Goal: Find specific page/section: Find specific page/section

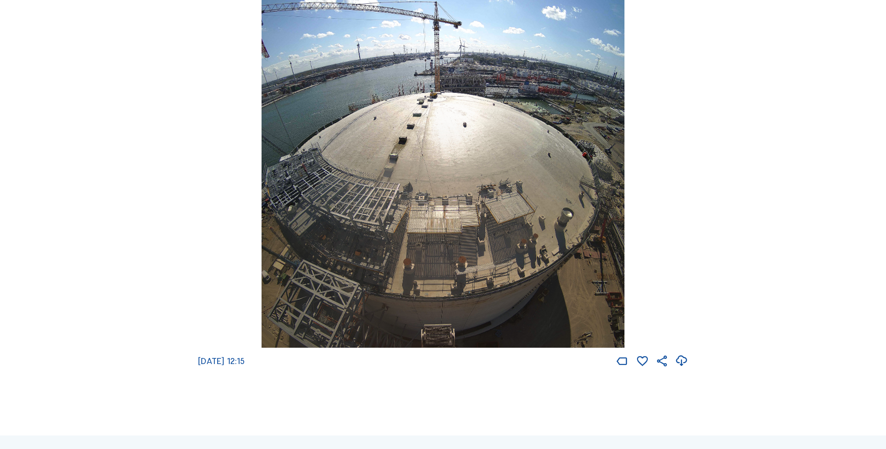
scroll to position [1744, 0]
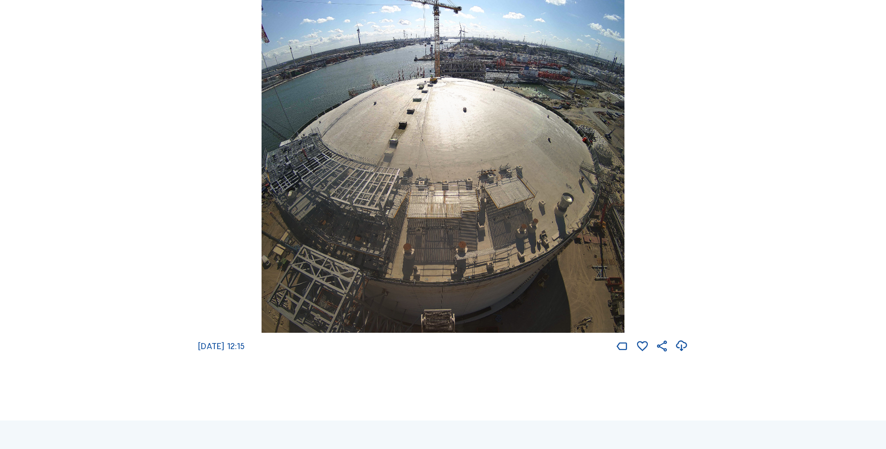
click at [684, 354] on icon at bounding box center [681, 346] width 13 height 16
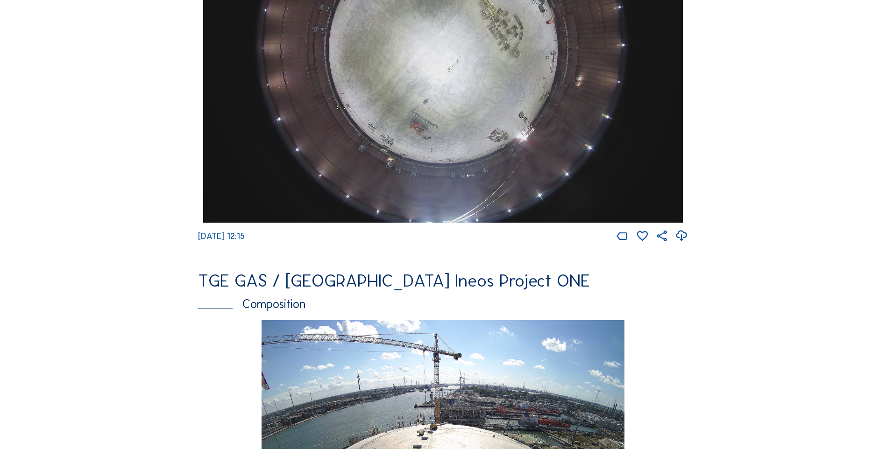
scroll to position [1355, 0]
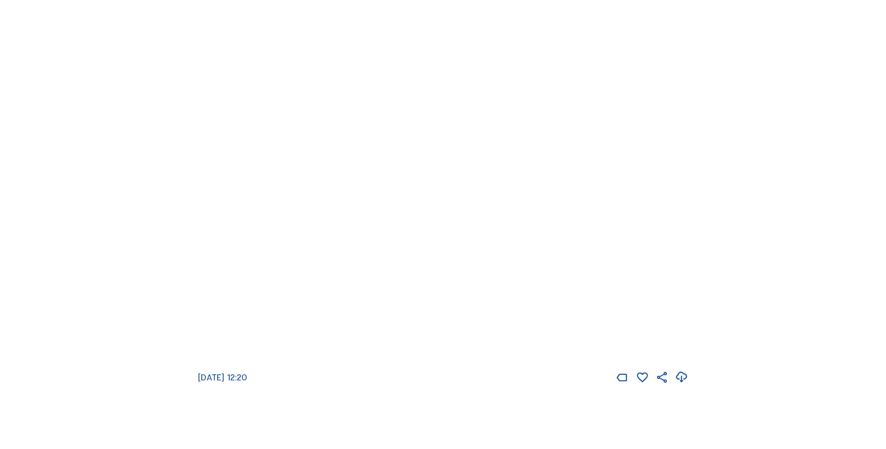
scroll to position [1728, 0]
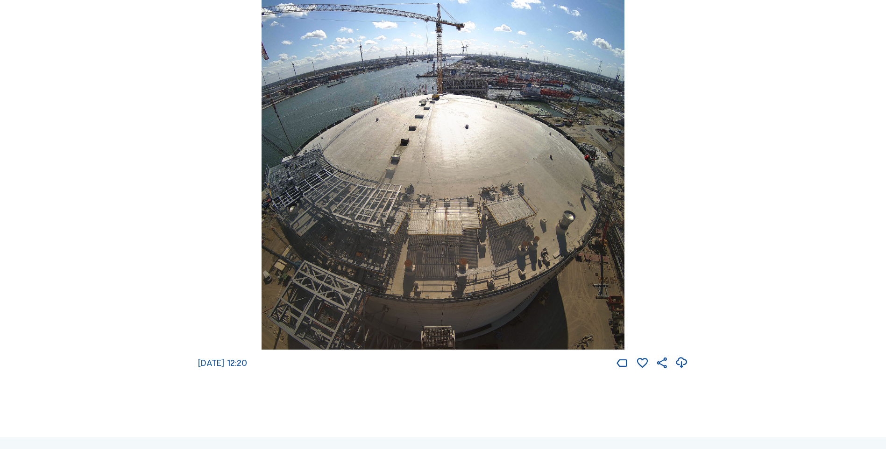
click at [686, 371] on icon at bounding box center [681, 363] width 13 height 16
